Goal: Information Seeking & Learning: Learn about a topic

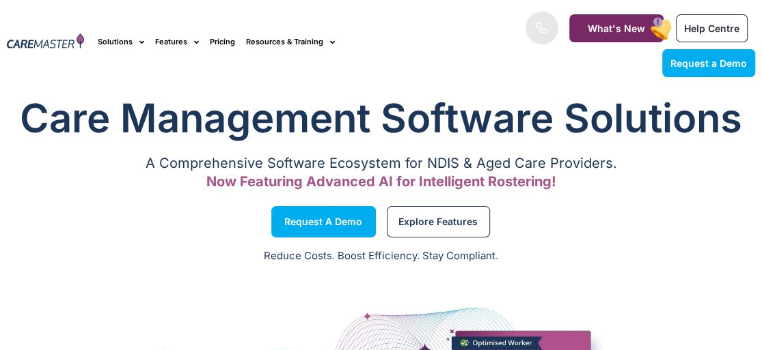
scroll to position [0, 1]
click at [702, 27] on span "Help Centre" at bounding box center [711, 29] width 55 height 12
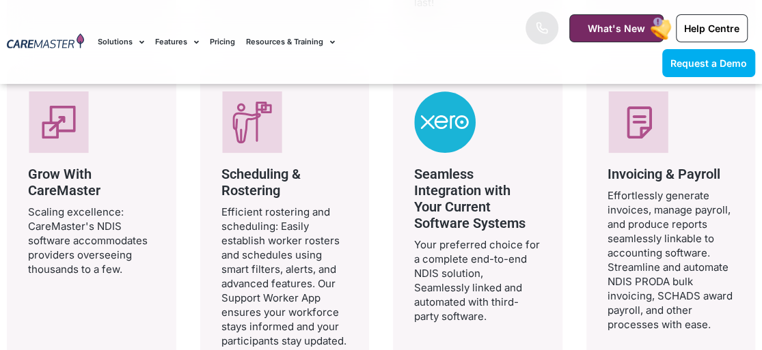
scroll to position [2869, 0]
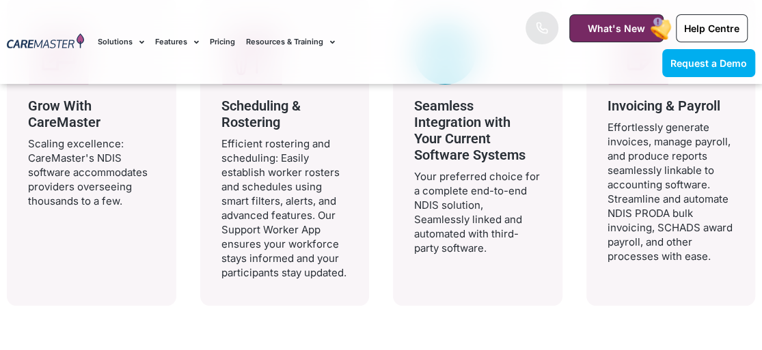
drag, startPoint x: 608, startPoint y: 104, endPoint x: 713, endPoint y: 254, distance: 183.5
click at [713, 254] on div "Invoicing & Payroll Effortlessly generate invoices, manage payroll, and produce…" at bounding box center [670, 177] width 127 height 171
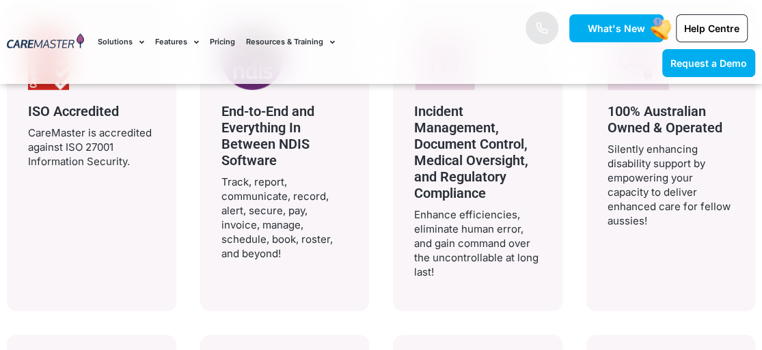
scroll to position [2501, 0]
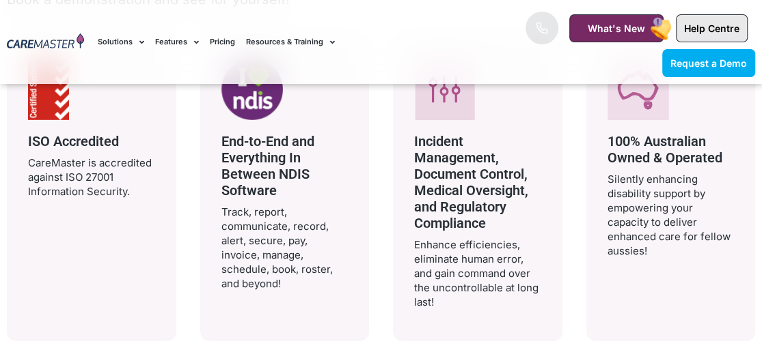
click at [730, 17] on link "Help Centre" at bounding box center [712, 28] width 72 height 28
